Goal: Information Seeking & Learning: Learn about a topic

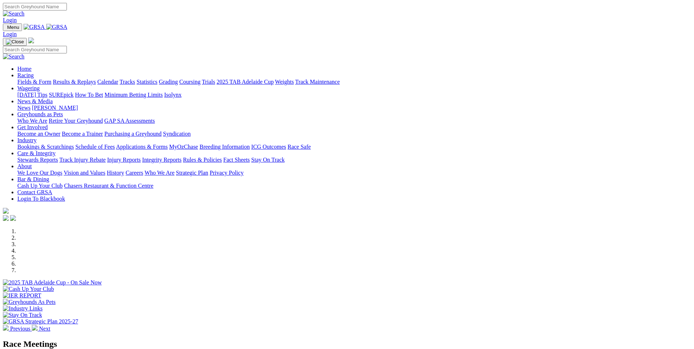
click at [53, 98] on link "News & Media" at bounding box center [34, 101] width 35 height 6
click at [30, 105] on link "News" at bounding box center [23, 108] width 13 height 6
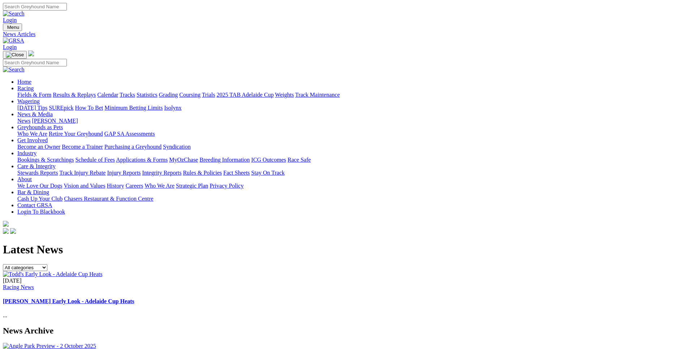
click at [34, 85] on link "Racing" at bounding box center [25, 88] width 16 height 6
click at [51, 92] on link "Fields & Form" at bounding box center [34, 95] width 34 height 6
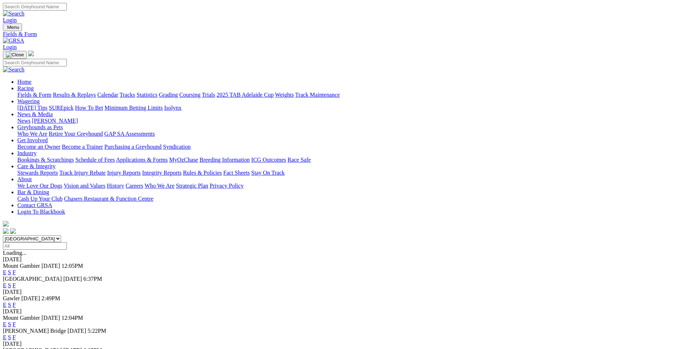
click at [40, 98] on link "Wagering" at bounding box center [28, 101] width 22 height 6
click at [73, 105] on link "SUREpick" at bounding box center [61, 108] width 25 height 6
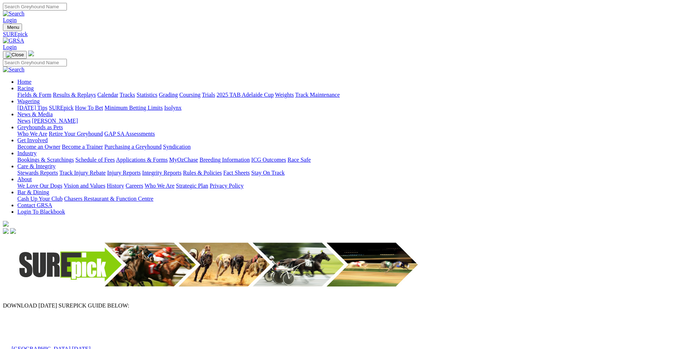
click at [91, 346] on link "Angle Park 2nd October 2025" at bounding box center [51, 349] width 79 height 6
